Goal: Navigation & Orientation: Understand site structure

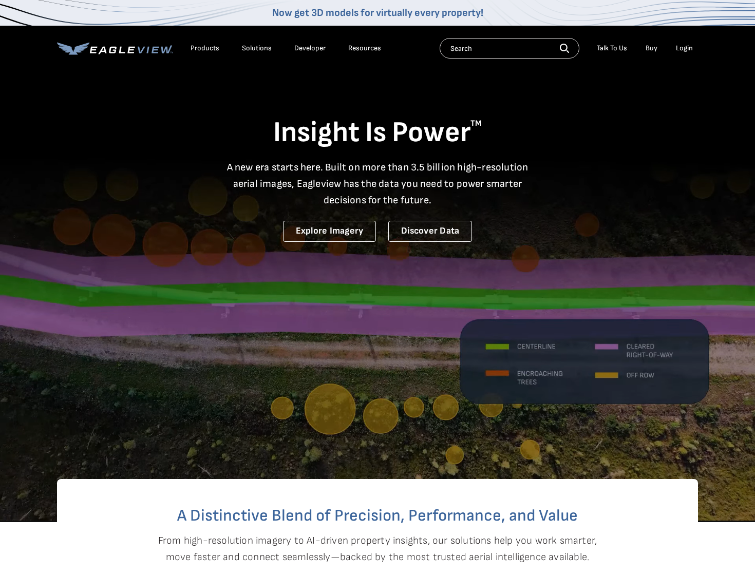
click at [692, 53] on li "Login" at bounding box center [684, 48] width 27 height 15
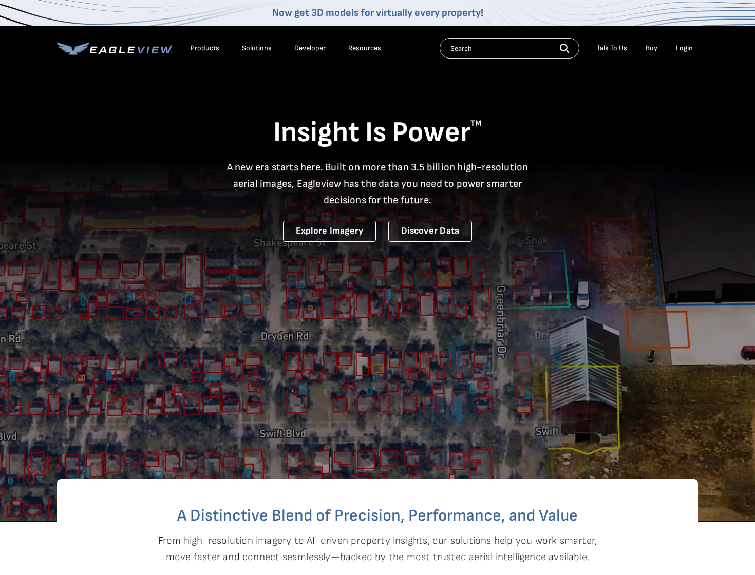
click at [687, 50] on div "Login" at bounding box center [684, 48] width 17 height 9
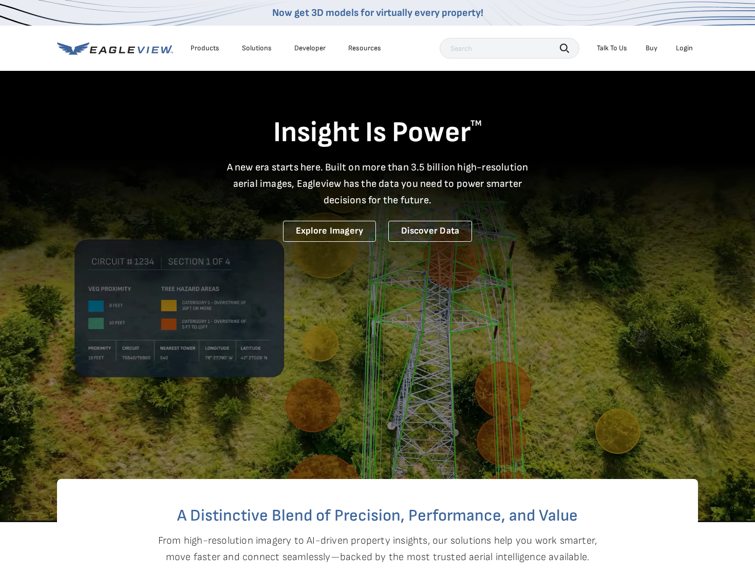
click at [686, 56] on div "Search Talk To Us Buy Login" at bounding box center [569, 48] width 258 height 21
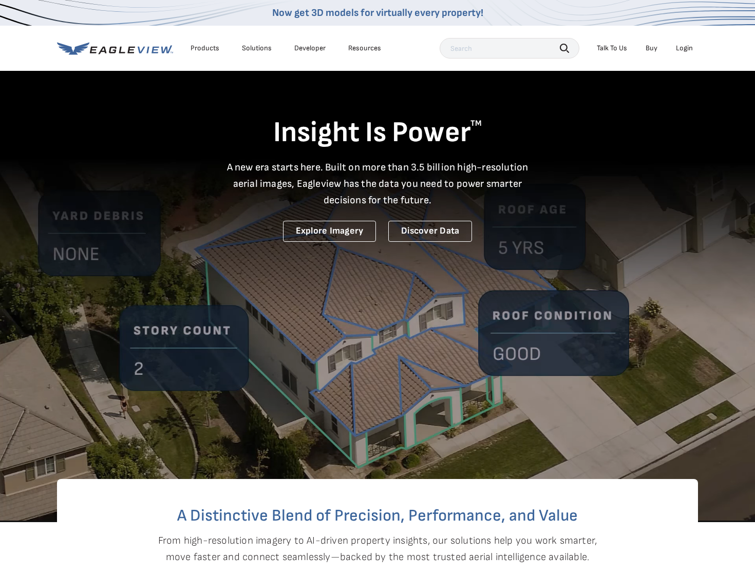
click at [679, 52] on div "Login" at bounding box center [684, 48] width 17 height 9
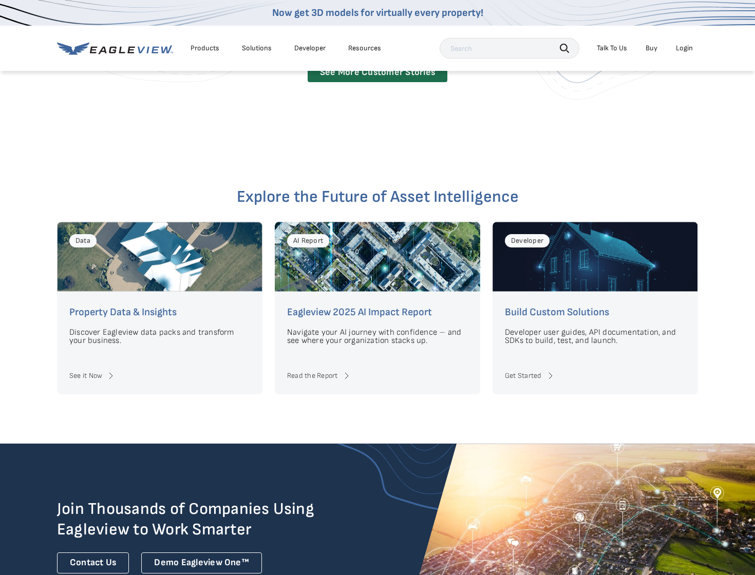
scroll to position [2564, 0]
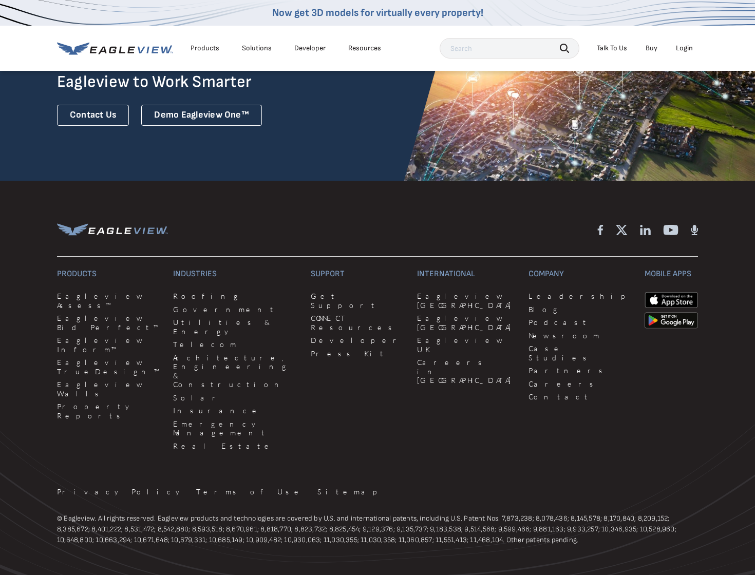
click at [529, 288] on div "Company Leadership Blog Podcast Newsroom Case Studies Partners Careers Contact" at bounding box center [581, 361] width 104 height 185
click at [529, 292] on link "Leadership" at bounding box center [581, 296] width 104 height 9
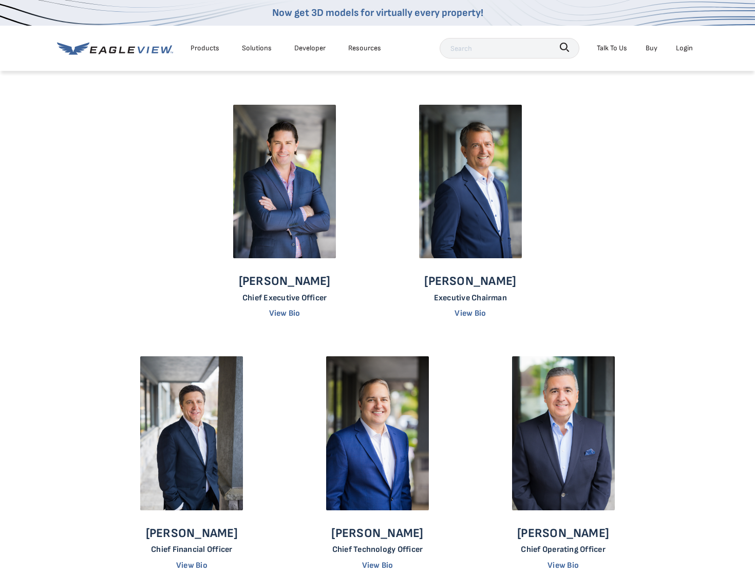
scroll to position [825, 0]
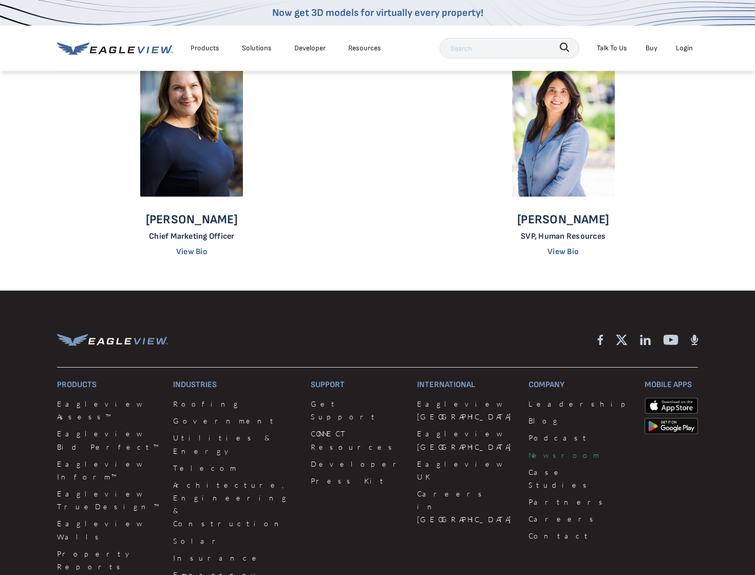
click at [529, 452] on link "Newsroom" at bounding box center [581, 455] width 104 height 13
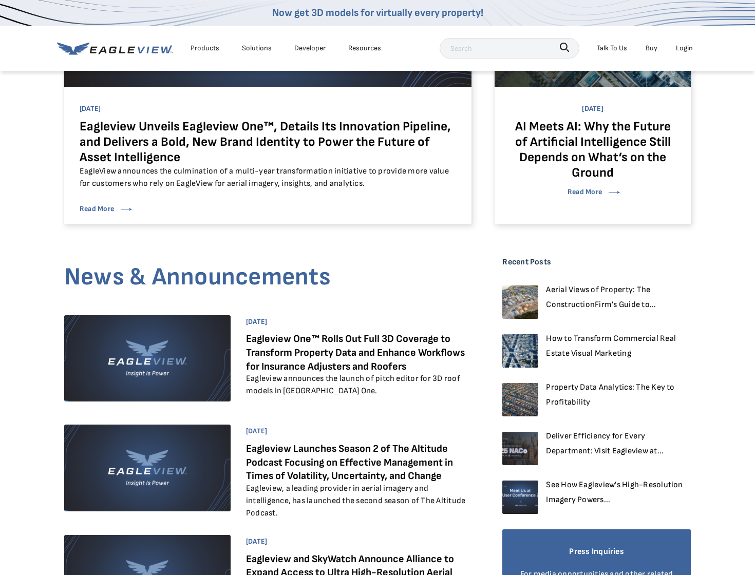
scroll to position [193, 0]
